Goal: Use online tool/utility: Utilize a website feature to perform a specific function

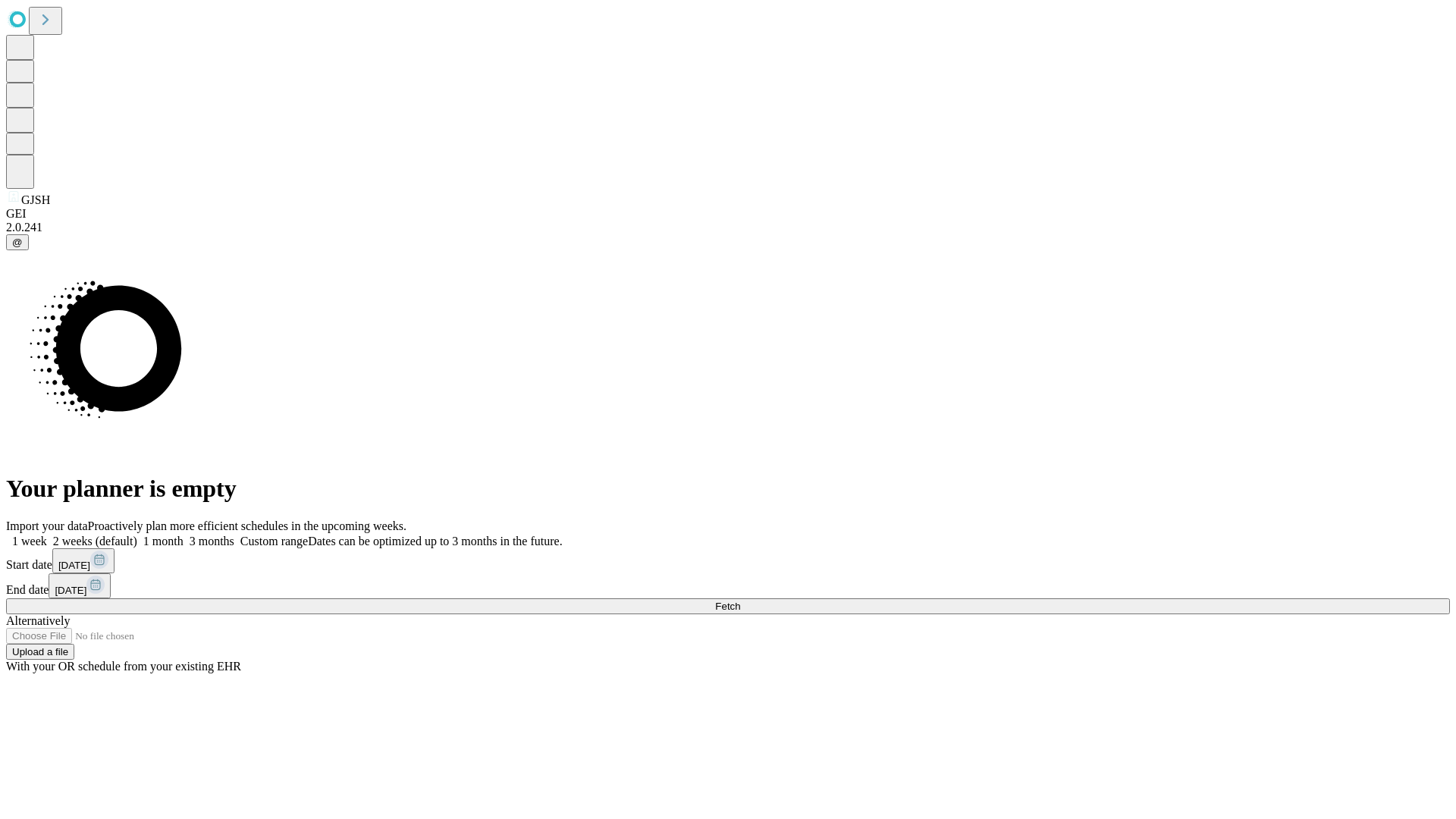
click at [740, 600] on span "Fetch" at bounding box center [727, 605] width 25 height 11
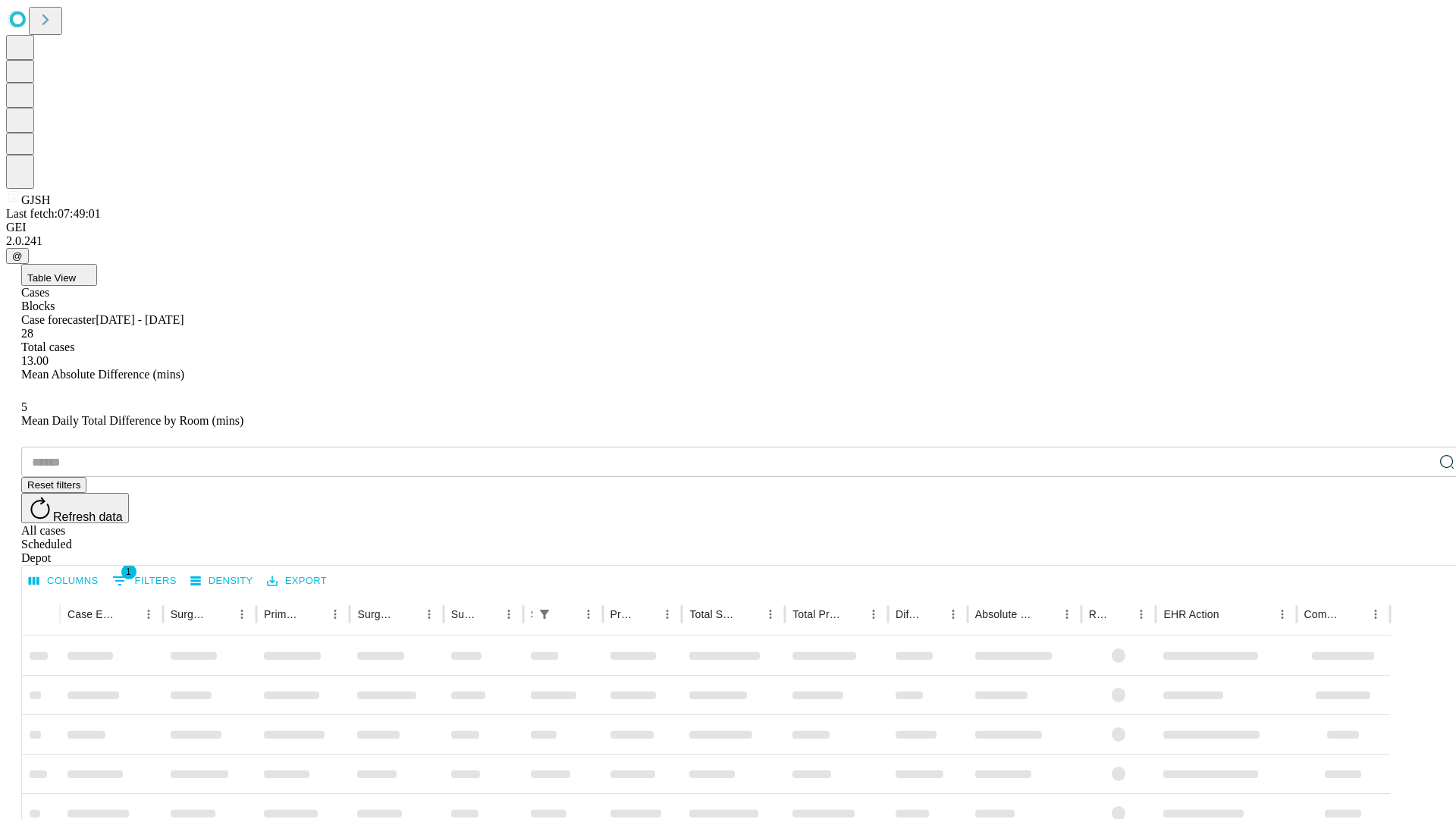
click at [76, 273] on span "Table View" at bounding box center [51, 278] width 49 height 11
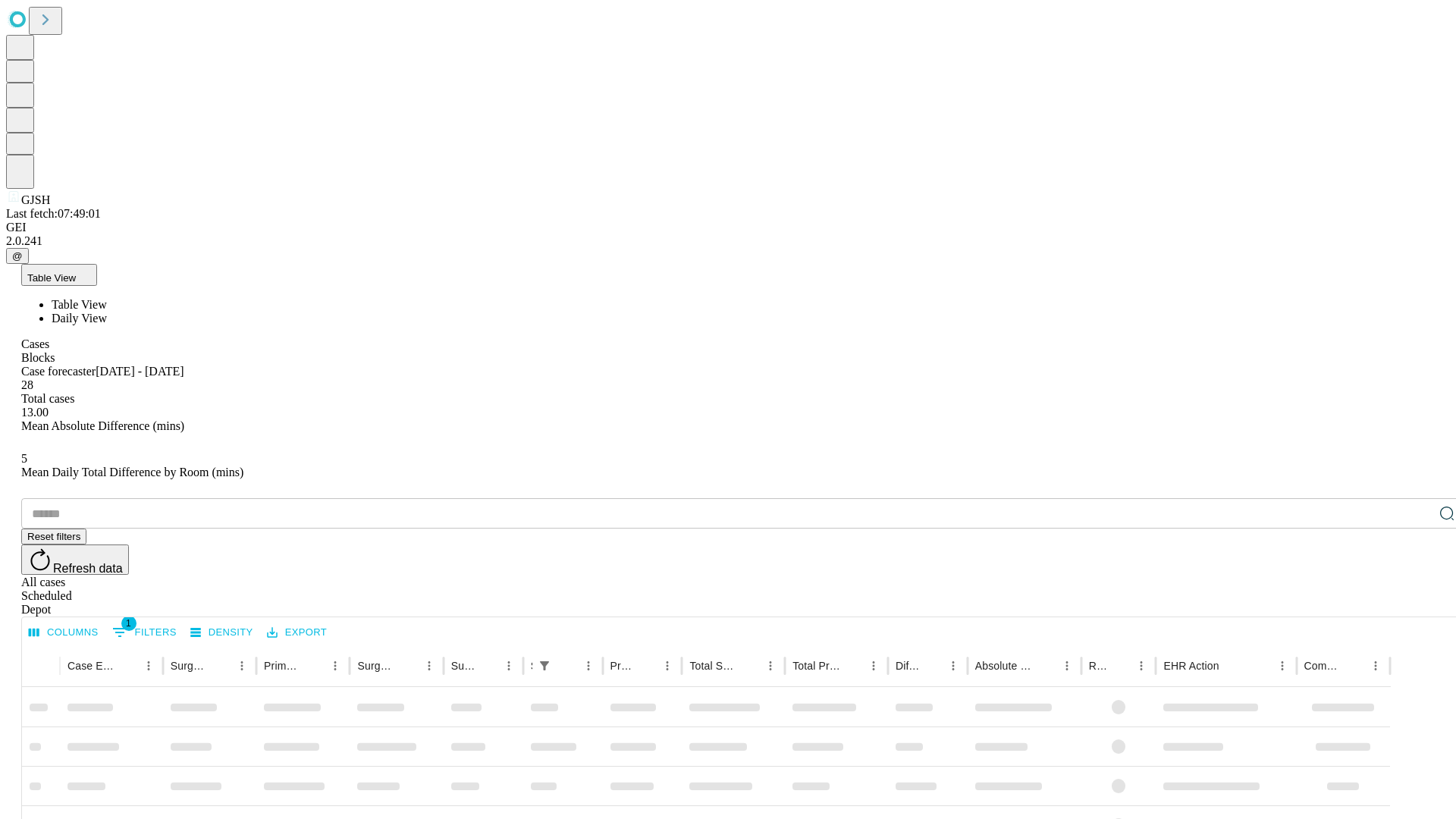
click at [107, 312] on span "Daily View" at bounding box center [79, 318] width 55 height 13
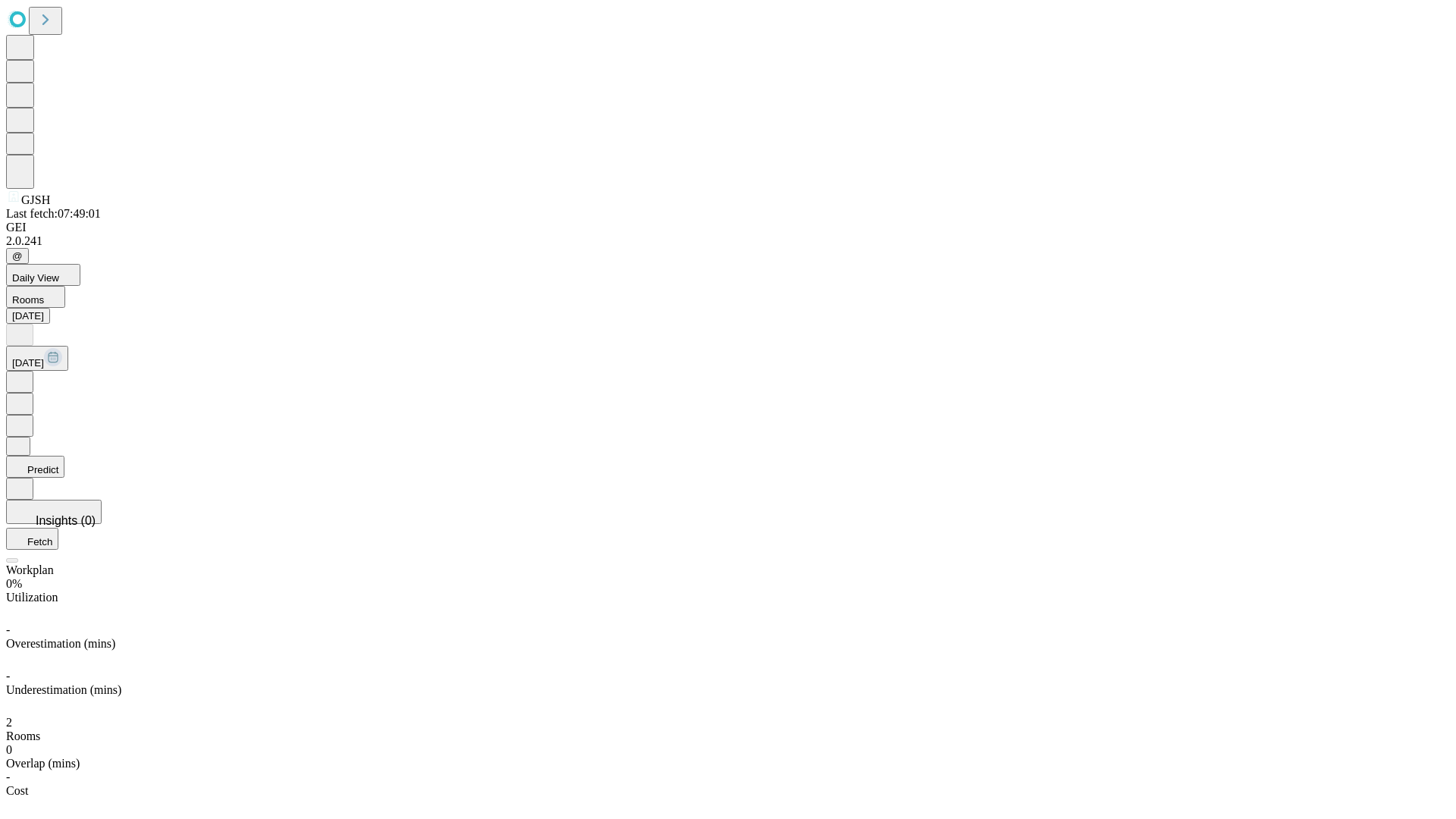
click at [65, 455] on button "Predict" at bounding box center [35, 466] width 58 height 22
